Goal: Task Accomplishment & Management: Manage account settings

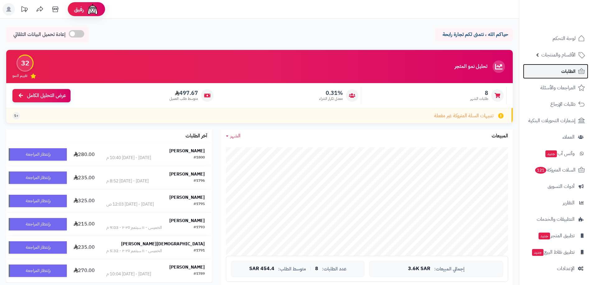
click at [535, 75] on link "الطلبات" at bounding box center [555, 71] width 65 height 15
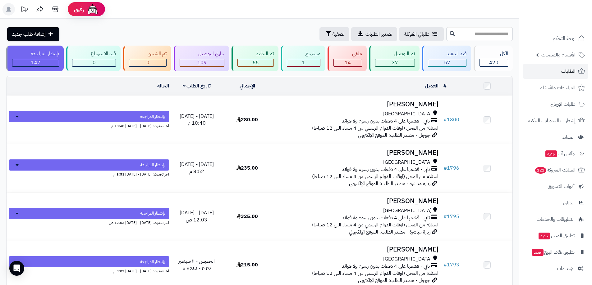
click at [180, 15] on header "رفيق ! الطلبات معالجة مكتمل إرجاع المنتجات العملاء المتواجدون الان 1634 عملاء م…" at bounding box center [296, 9] width 592 height 19
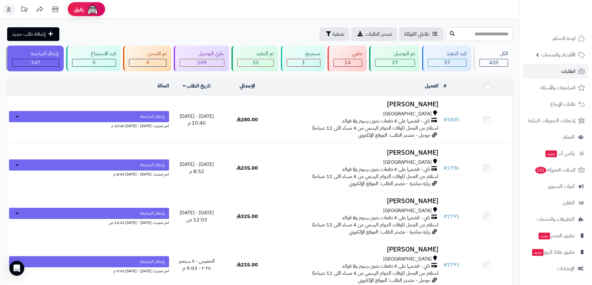
click at [383, 18] on header "رفيق ! الطلبات معالجة مكتمل إرجاع المنتجات العملاء المتواجدون الان 1634 عملاء م…" at bounding box center [296, 9] width 592 height 19
